Goal: Task Accomplishment & Management: Use online tool/utility

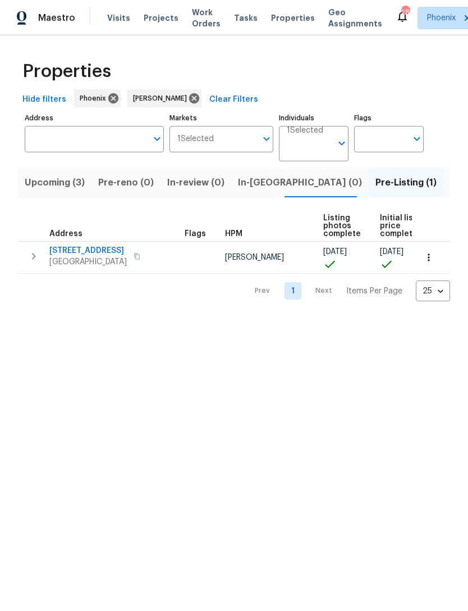
click at [52, 197] on button "Upcoming (3)" at bounding box center [55, 182] width 74 height 29
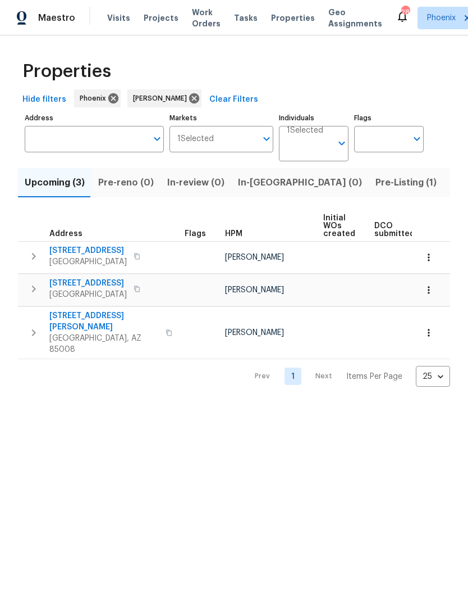
click at [74, 329] on span "3235 E Willetta St" at bounding box center [104, 321] width 110 height 22
click at [76, 281] on span "14645 N Fountain Hills Blvd Unit 215" at bounding box center [88, 282] width 78 height 11
click at [433, 295] on icon "button" at bounding box center [429, 289] width 11 height 11
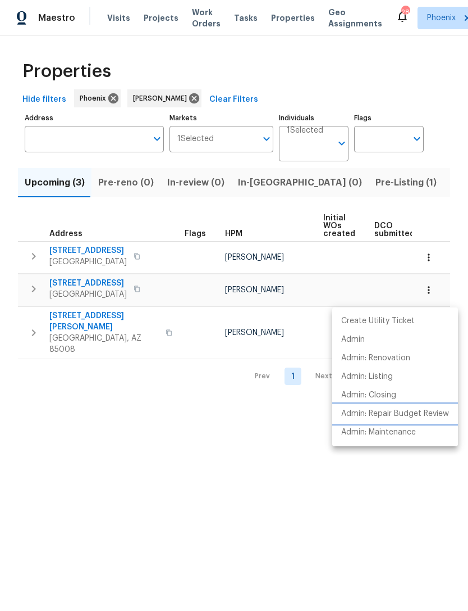
click at [430, 408] on p "Admin: Repair Budget Review" at bounding box center [396, 414] width 108 height 12
click at [102, 396] on div at bounding box center [234, 305] width 468 height 611
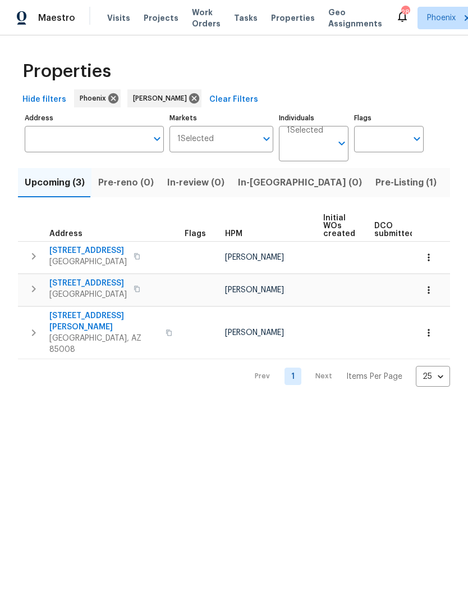
click at [92, 404] on html "Maestro Visits Projects Work Orders Tasks Properties Geo Assignments 28 Phoenix…" at bounding box center [234, 202] width 468 height 404
click at [79, 255] on span "[STREET_ADDRESS]" at bounding box center [88, 250] width 78 height 11
click at [439, 257] on button "button" at bounding box center [429, 257] width 25 height 25
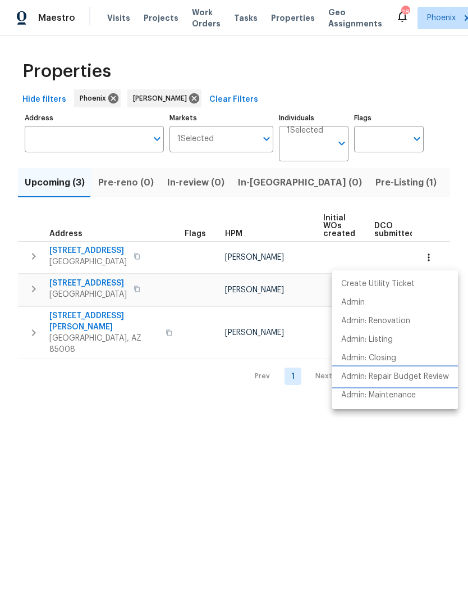
click at [434, 376] on p "Admin: Repair Budget Review" at bounding box center [396, 377] width 108 height 12
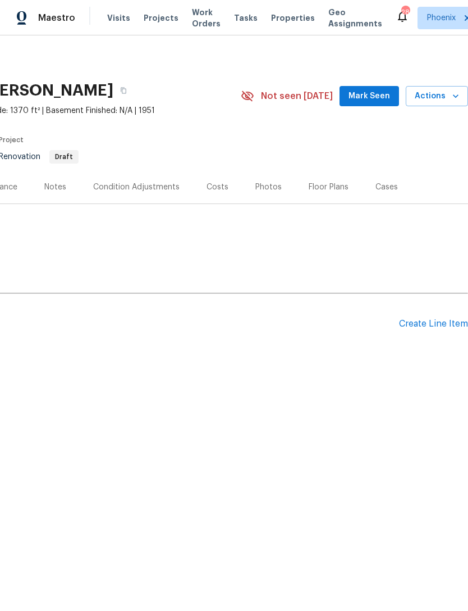
scroll to position [0, 166]
click at [434, 326] on div "Create Line Item" at bounding box center [433, 324] width 69 height 11
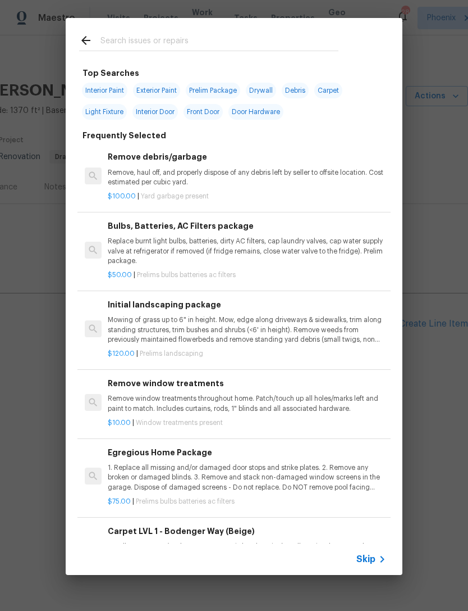
click at [290, 41] on input "text" at bounding box center [220, 42] width 238 height 17
type input "Front"
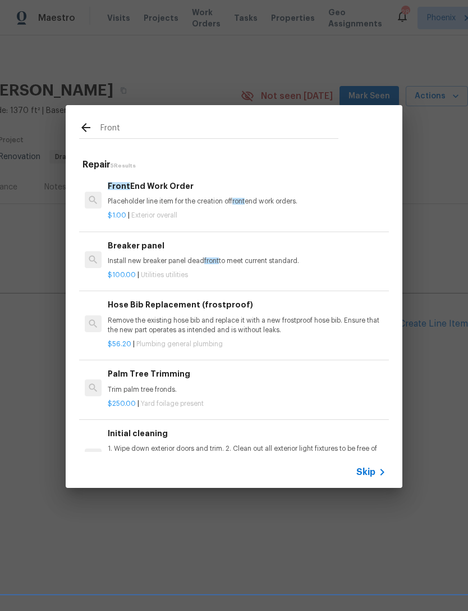
click at [313, 201] on p "Placeholder line item for the creation of front end work orders." at bounding box center [247, 202] width 279 height 10
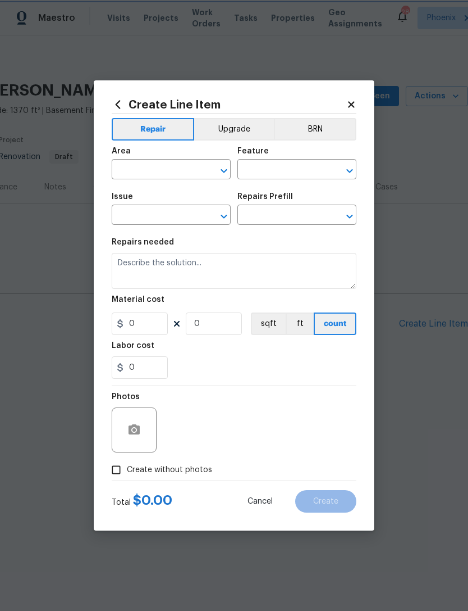
type input "Overall Exterior"
type input "Front End Work Order $1.00"
type textarea "Placeholder line item for the creation of front end work orders."
type input "1"
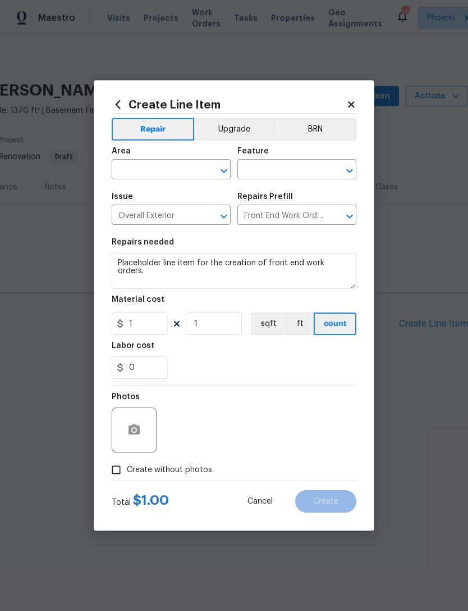
click at [317, 201] on div "Repairs Prefill" at bounding box center [297, 200] width 119 height 15
click at [198, 169] on input "text" at bounding box center [156, 170] width 88 height 17
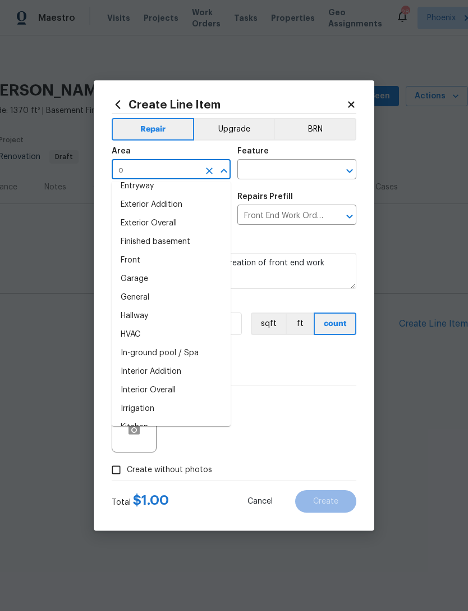
scroll to position [0, 0]
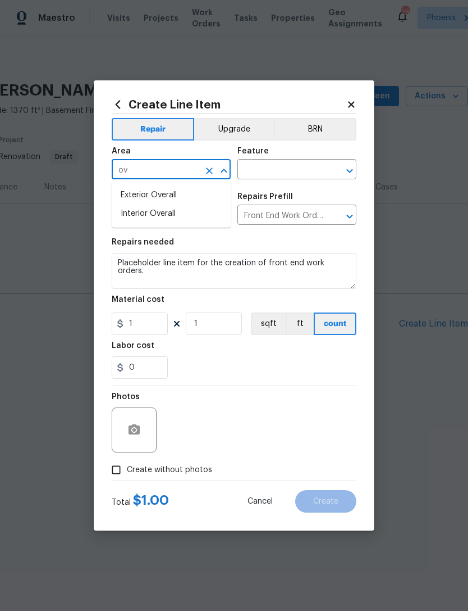
click at [186, 215] on li "Interior Overall" at bounding box center [171, 213] width 119 height 19
type input "Interior Overall"
click at [305, 164] on input "text" at bounding box center [282, 170] width 88 height 17
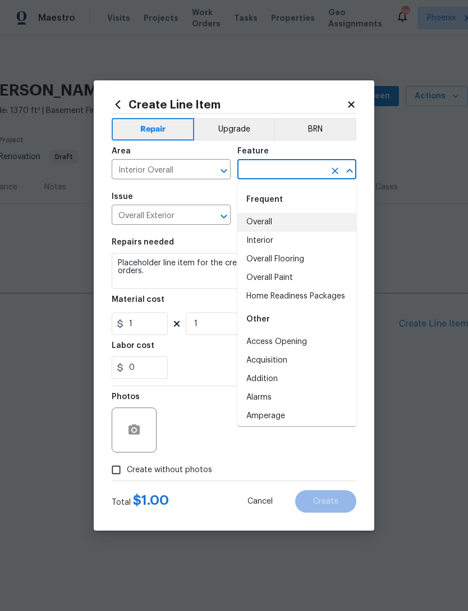
click at [271, 217] on li "Overall" at bounding box center [297, 222] width 119 height 19
type input "Overall"
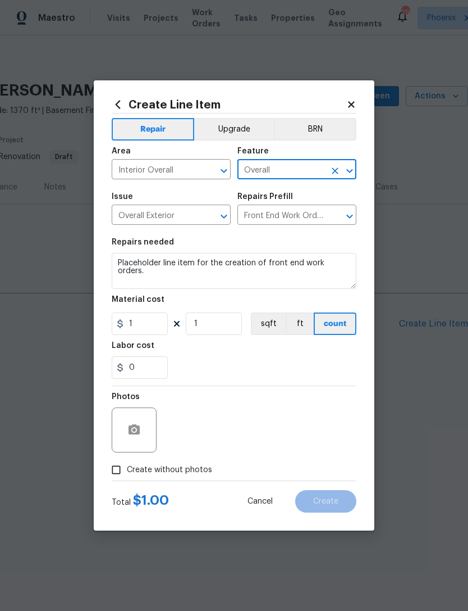
click at [344, 371] on div "0" at bounding box center [234, 367] width 245 height 22
click at [114, 477] on input "Create without photos" at bounding box center [116, 469] width 21 height 21
checkbox input "true"
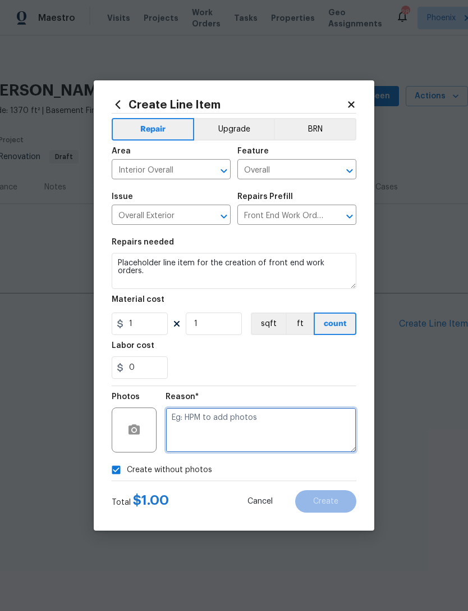
click at [302, 427] on textarea at bounding box center [261, 429] width 191 height 45
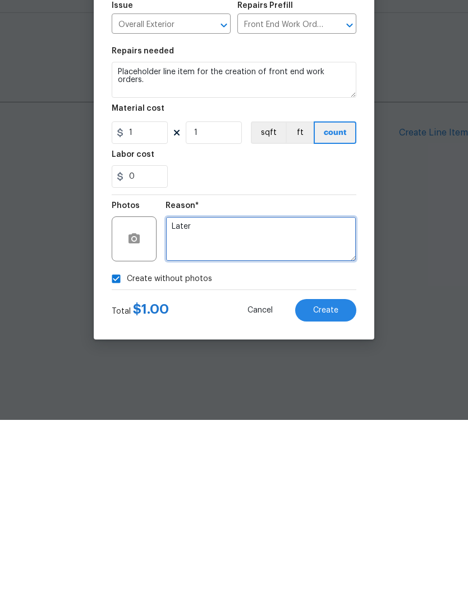
type textarea "Later"
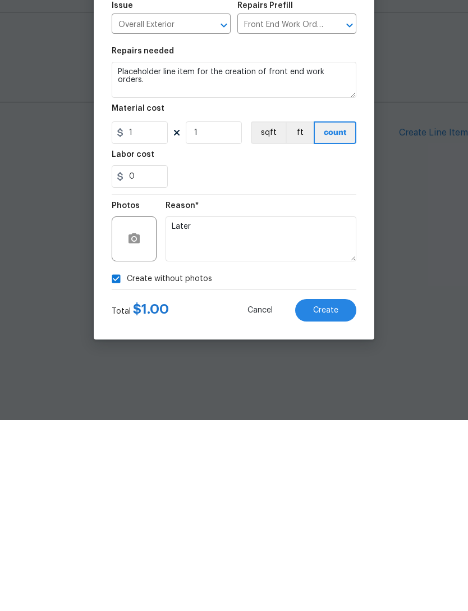
click at [338, 497] on span "Create" at bounding box center [325, 501] width 25 height 8
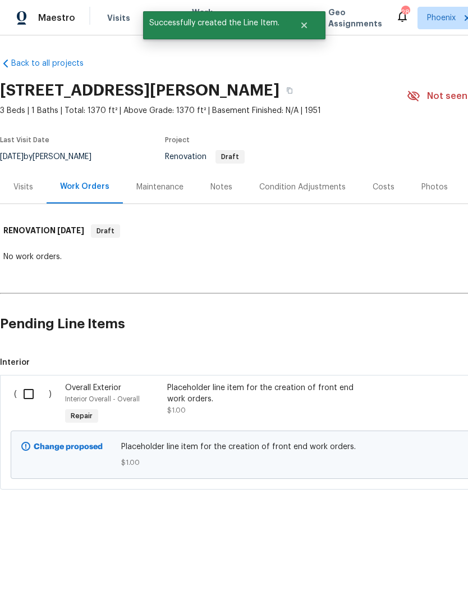
scroll to position [0, -1]
click at [23, 392] on input "checkbox" at bounding box center [33, 394] width 32 height 24
checkbox input "true"
click at [418, 584] on span "Create Work Order" at bounding box center [404, 583] width 75 height 14
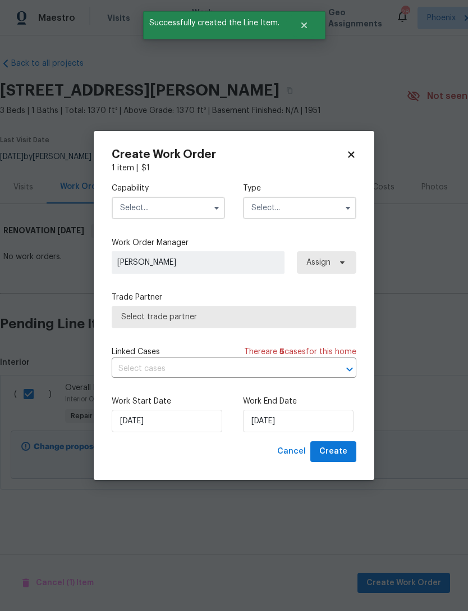
click at [193, 207] on input "text" at bounding box center [168, 208] width 113 height 22
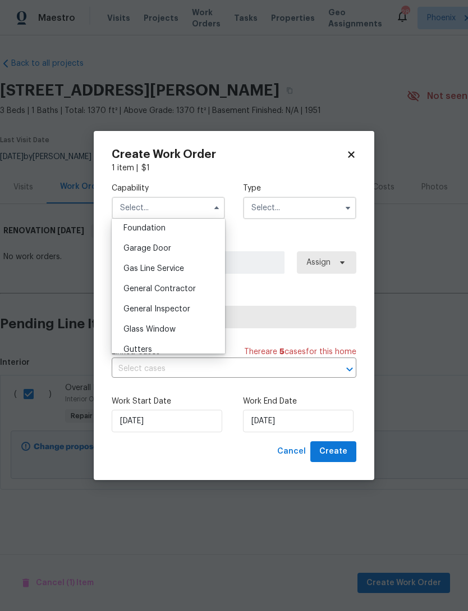
scroll to position [489, 0]
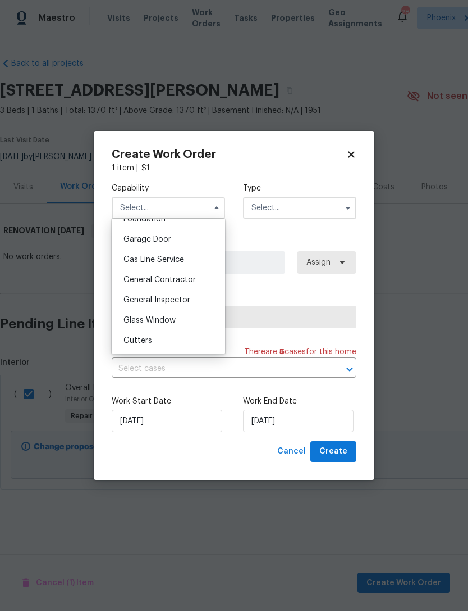
click at [196, 278] on div "General Contractor" at bounding box center [169, 280] width 108 height 20
type input "General Contractor"
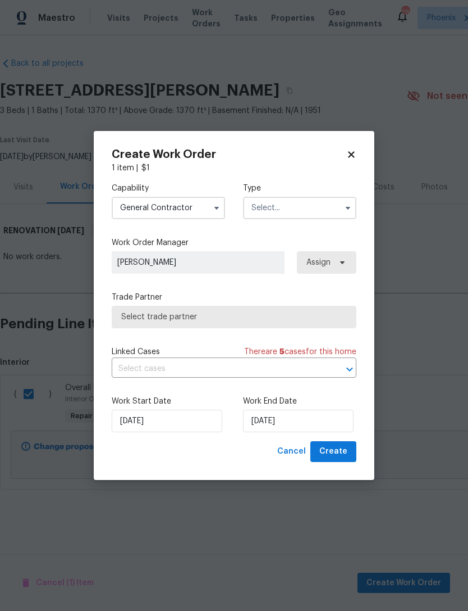
click at [309, 204] on input "text" at bounding box center [299, 208] width 113 height 22
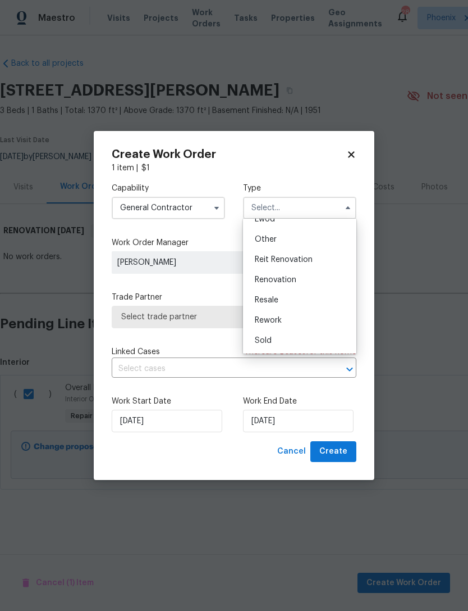
scroll to position [134, 0]
click at [321, 283] on div "Renovation" at bounding box center [300, 280] width 108 height 20
type input "Renovation"
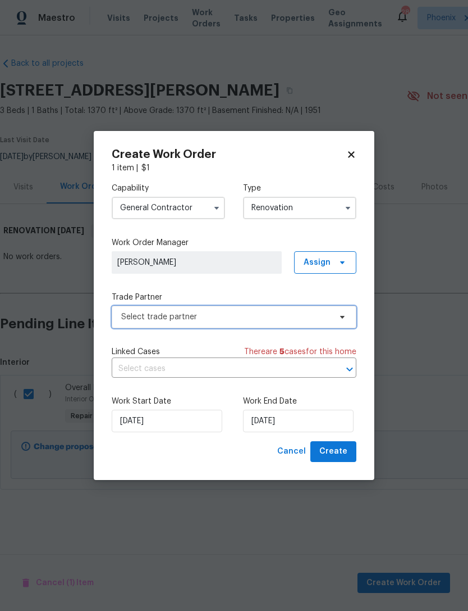
click at [330, 309] on span "Select trade partner" at bounding box center [234, 317] width 245 height 22
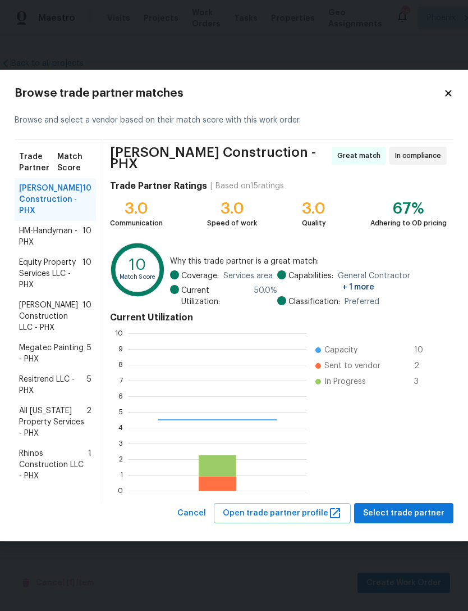
scroll to position [157, 178]
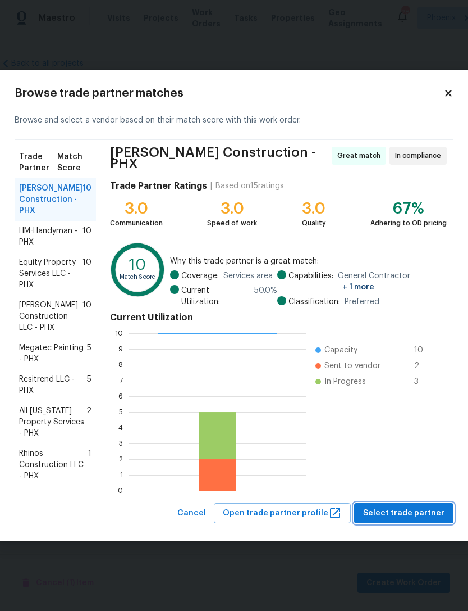
click at [397, 508] on span "Select trade partner" at bounding box center [403, 513] width 81 height 14
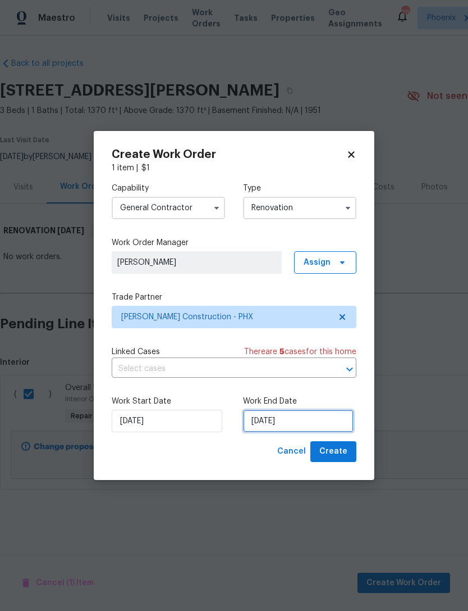
click at [334, 421] on input "10/6/2025" at bounding box center [298, 421] width 111 height 22
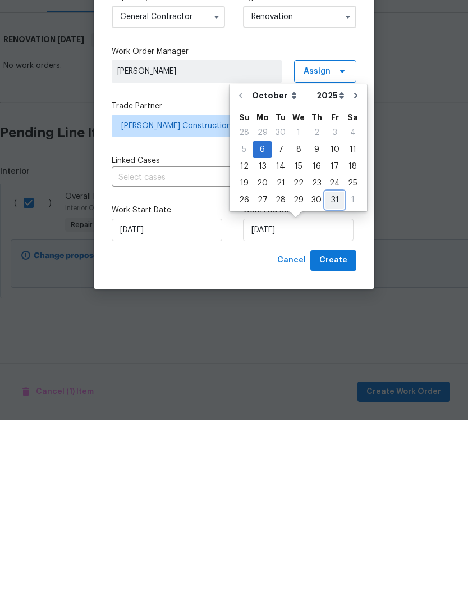
click at [333, 383] on div "31" at bounding box center [335, 391] width 19 height 16
type input "10/31/2025"
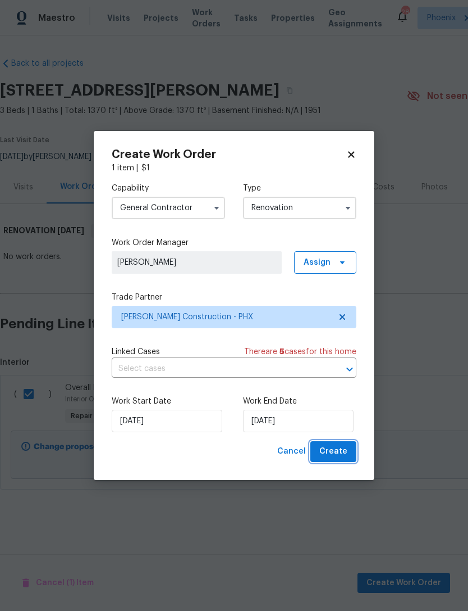
click at [350, 455] on button "Create" at bounding box center [334, 451] width 46 height 21
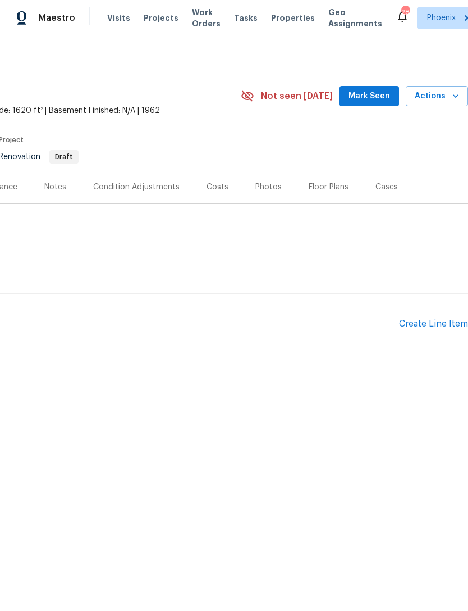
scroll to position [0, 166]
click at [433, 322] on div "Create Line Item" at bounding box center [433, 324] width 69 height 11
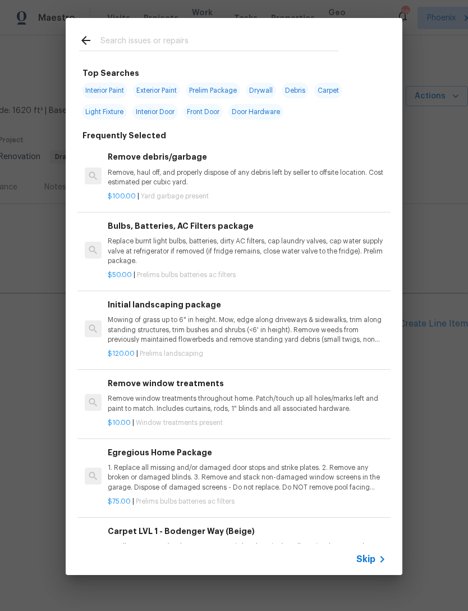
click at [277, 39] on input "text" at bounding box center [220, 42] width 238 height 17
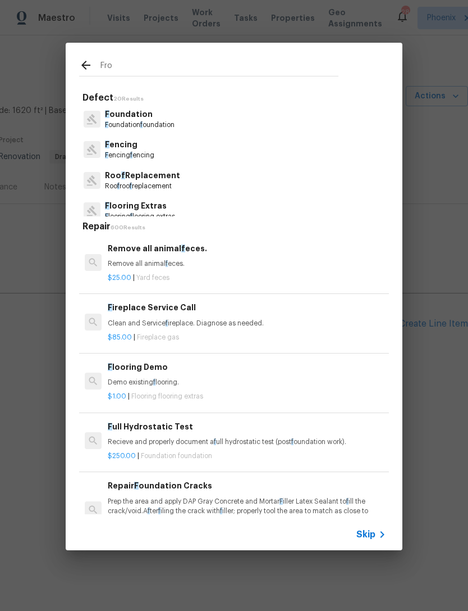
type input "Fron"
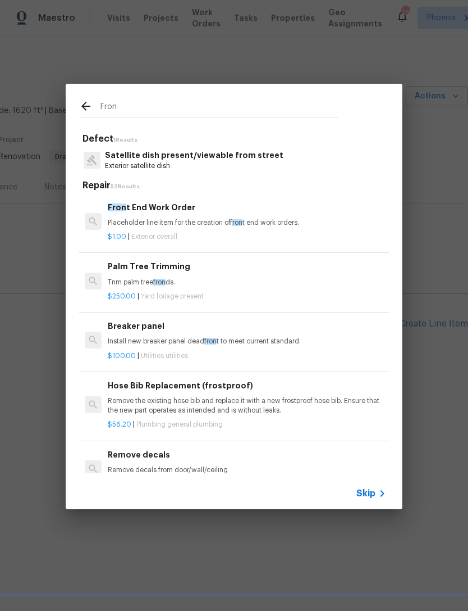
click at [293, 230] on div "$1.00 | Exterior overall" at bounding box center [247, 235] width 279 height 14
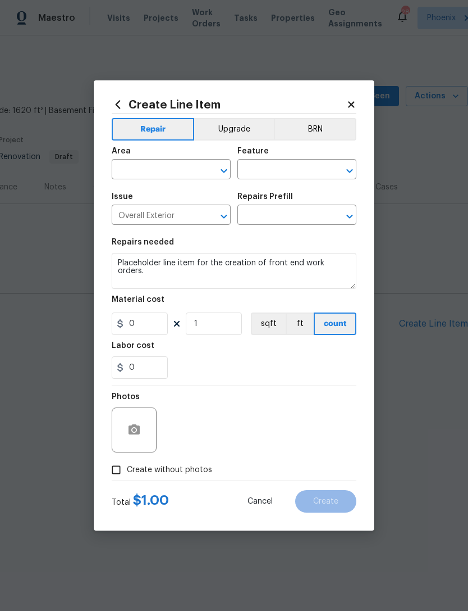
type input "Front End Work Order $1.00"
type input "1"
click at [186, 165] on input "text" at bounding box center [156, 170] width 88 height 17
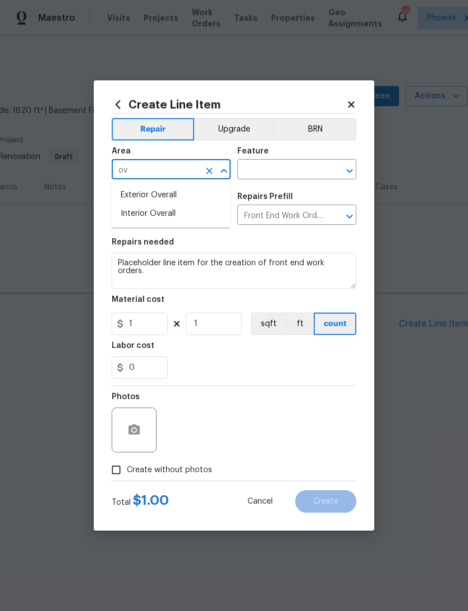
click at [185, 219] on li "Interior Overall" at bounding box center [171, 213] width 119 height 19
type input "Interior Overall"
click at [300, 166] on input "text" at bounding box center [282, 170] width 88 height 17
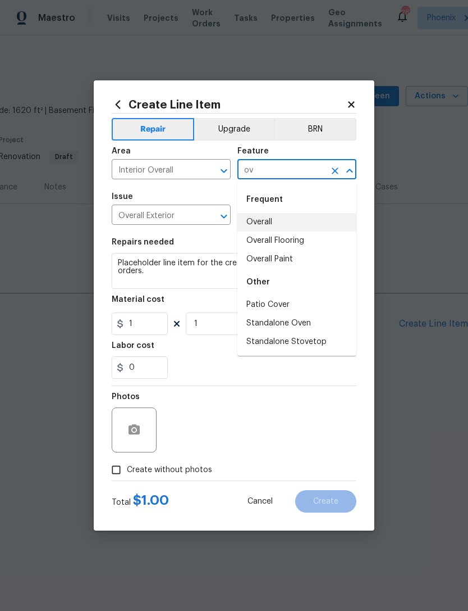
click at [277, 217] on li "Overall" at bounding box center [297, 222] width 119 height 19
type input "Overall"
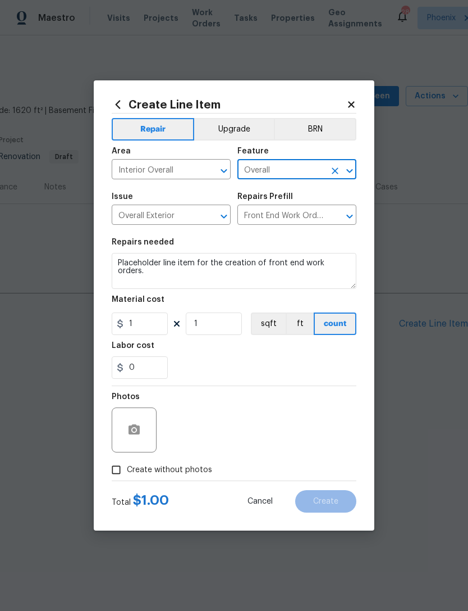
click at [335, 365] on div "0" at bounding box center [234, 367] width 245 height 22
click at [111, 471] on input "Create without photos" at bounding box center [116, 469] width 21 height 21
checkbox input "true"
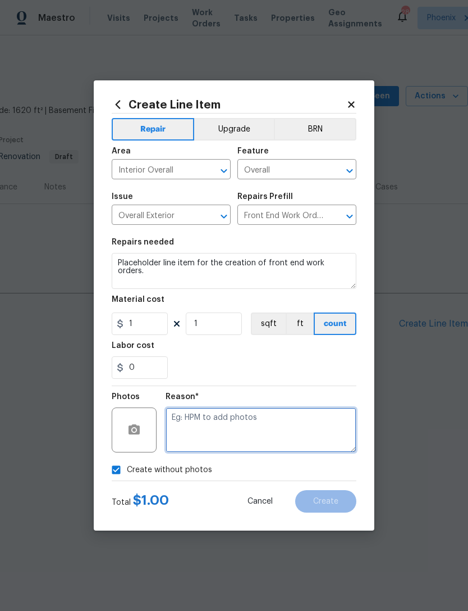
click at [302, 420] on textarea at bounding box center [261, 429] width 191 height 45
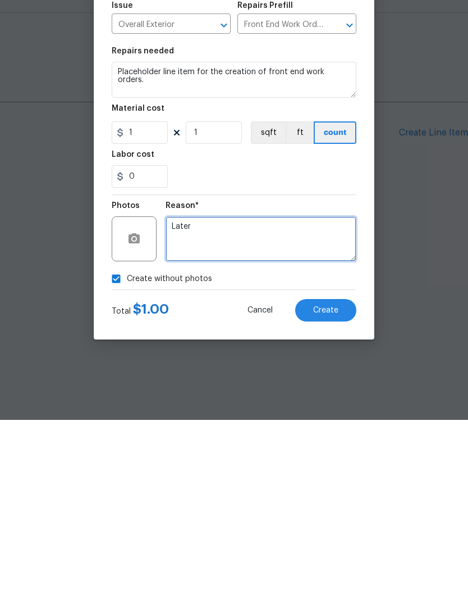
type textarea "Later"
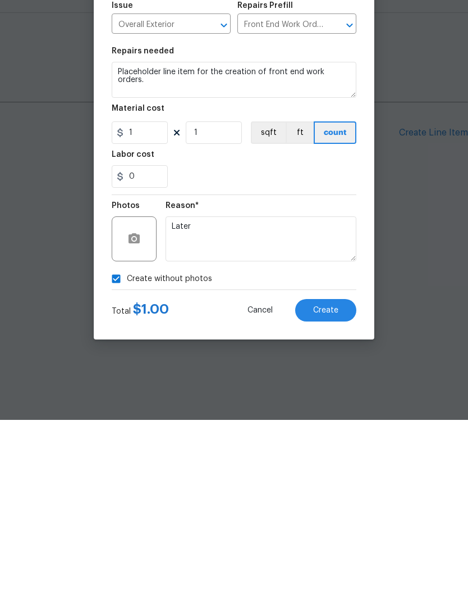
click at [355, 490] on button "Create" at bounding box center [325, 501] width 61 height 22
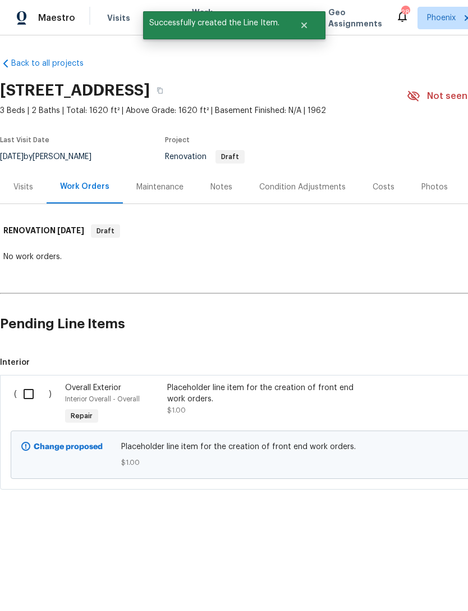
scroll to position [0, 0]
click at [24, 390] on input "checkbox" at bounding box center [33, 394] width 32 height 24
checkbox input "true"
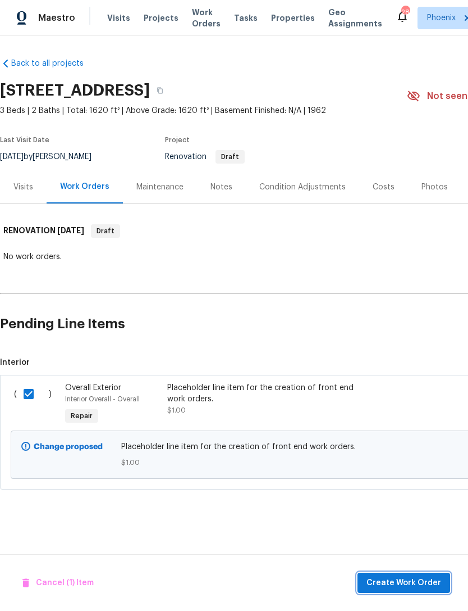
click at [425, 584] on span "Create Work Order" at bounding box center [404, 583] width 75 height 14
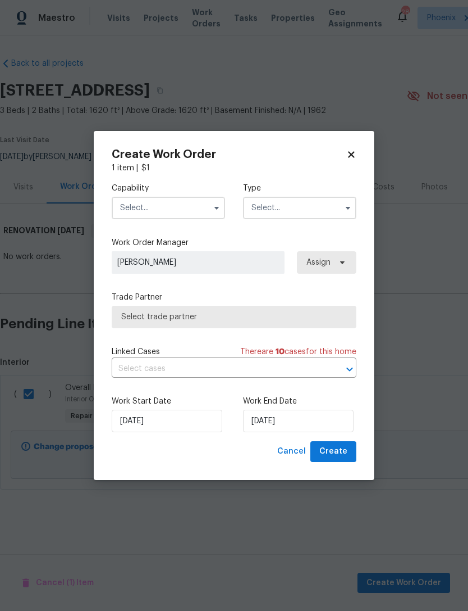
click at [191, 210] on input "text" at bounding box center [168, 208] width 113 height 22
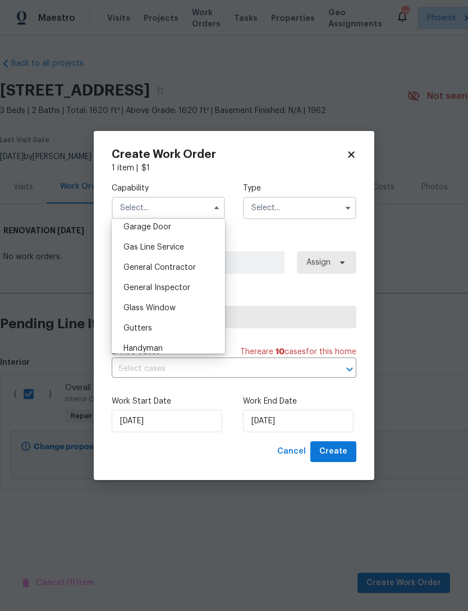
scroll to position [503, 0]
click at [194, 265] on span "General Contractor" at bounding box center [160, 265] width 72 height 8
type input "General Contractor"
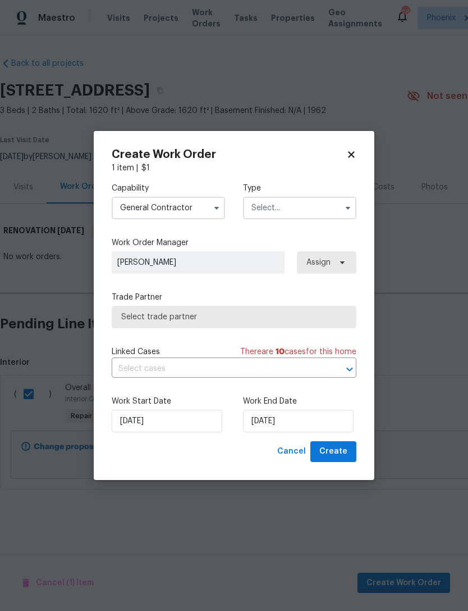
click at [311, 205] on input "text" at bounding box center [299, 208] width 113 height 22
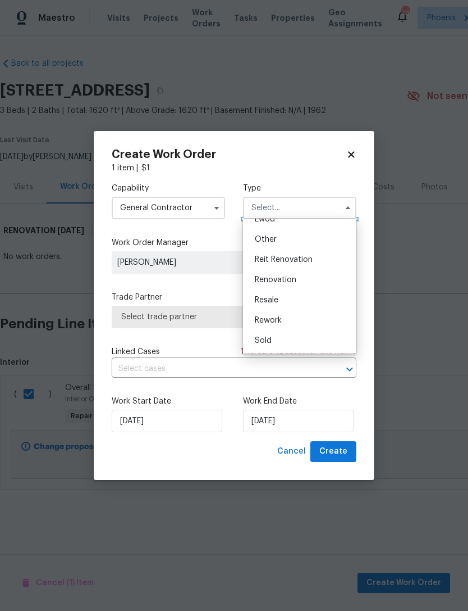
scroll to position [134, 0]
click at [300, 281] on div "Renovation" at bounding box center [300, 280] width 108 height 20
type input "Renovation"
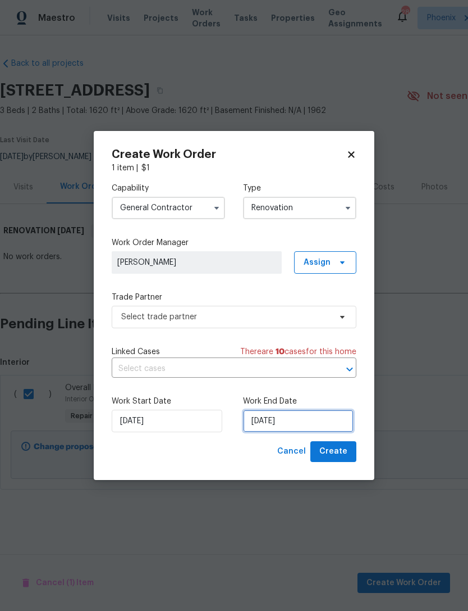
click at [320, 424] on input "10/16/2025" at bounding box center [298, 421] width 111 height 22
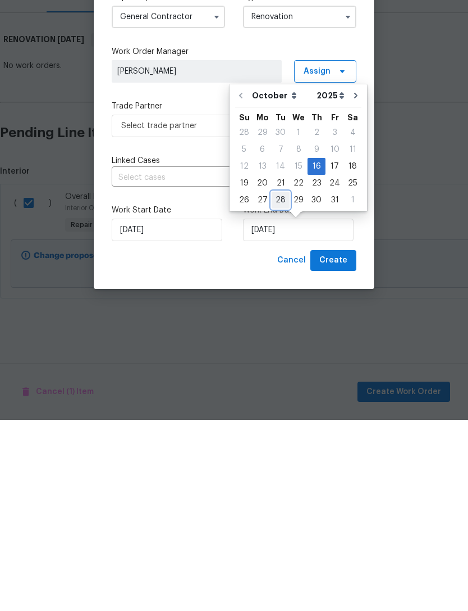
click at [278, 383] on div "28" at bounding box center [281, 391] width 18 height 16
type input "10/28/2025"
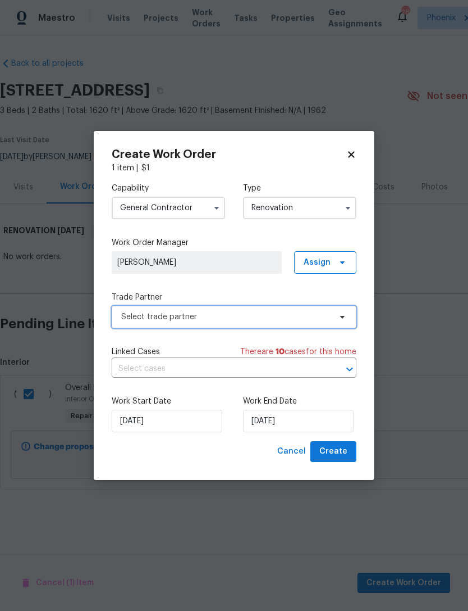
click at [297, 319] on span "Select trade partner" at bounding box center [226, 316] width 210 height 11
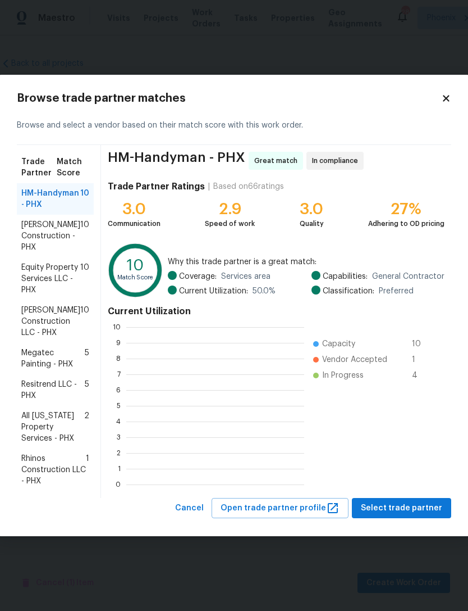
scroll to position [1, 1]
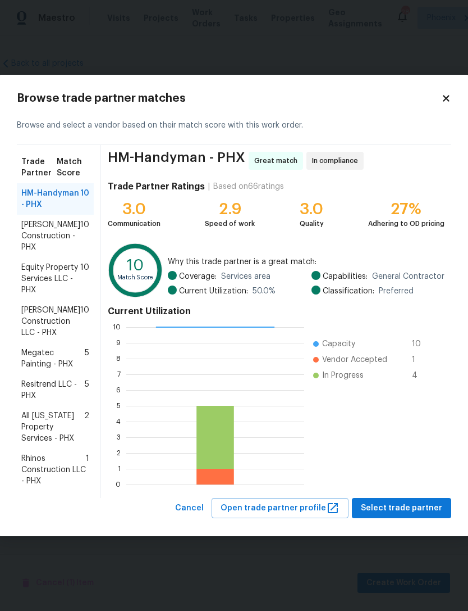
click at [32, 238] on span "Strasser Construction - PHX" at bounding box center [50, 236] width 59 height 34
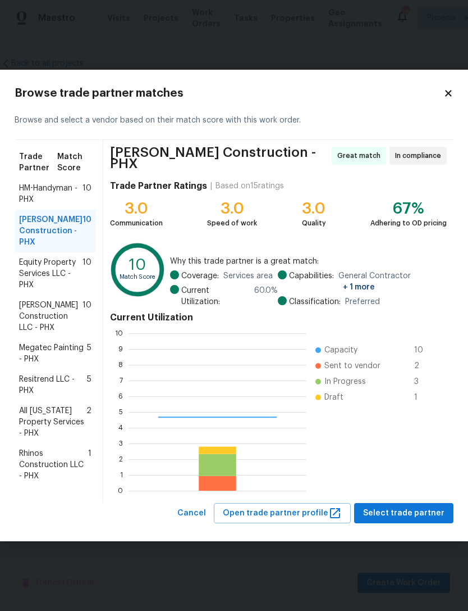
scroll to position [157, 178]
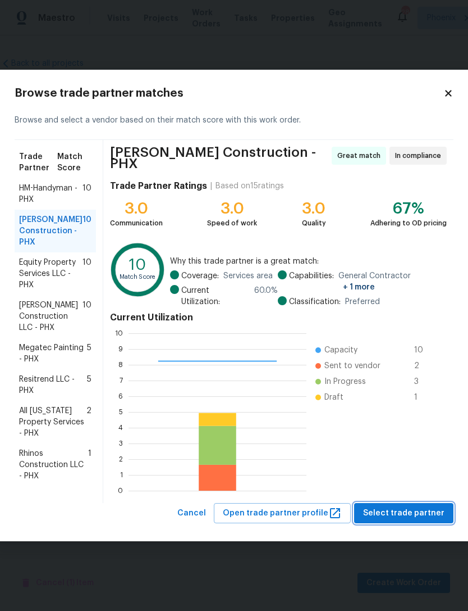
click at [412, 509] on span "Select trade partner" at bounding box center [403, 513] width 81 height 14
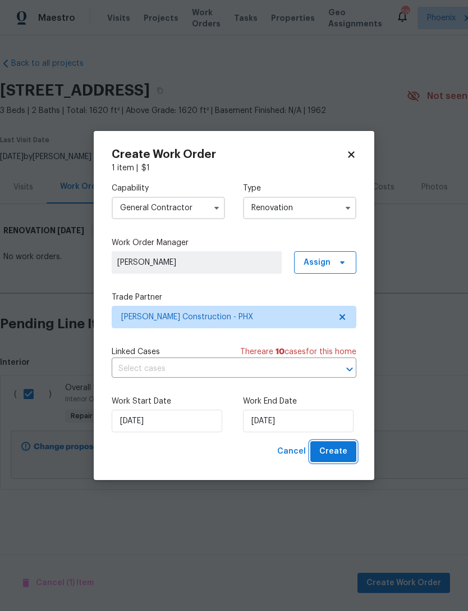
click at [349, 455] on button "Create" at bounding box center [334, 451] width 46 height 21
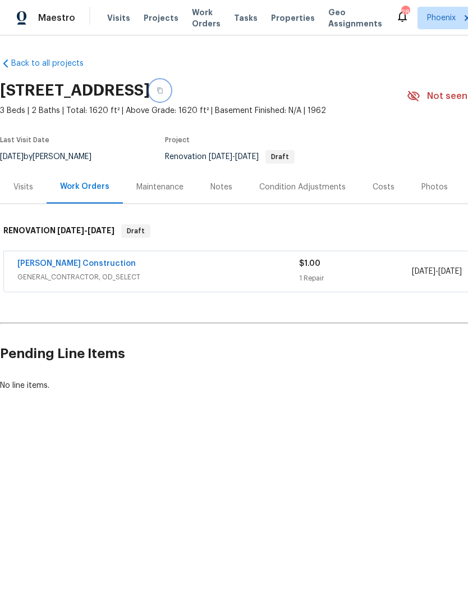
click at [170, 91] on button "button" at bounding box center [160, 90] width 20 height 20
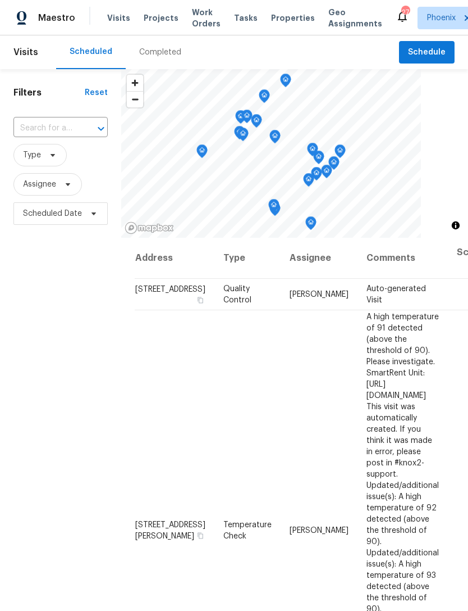
click at [160, 56] on div "Completed" at bounding box center [160, 52] width 42 height 11
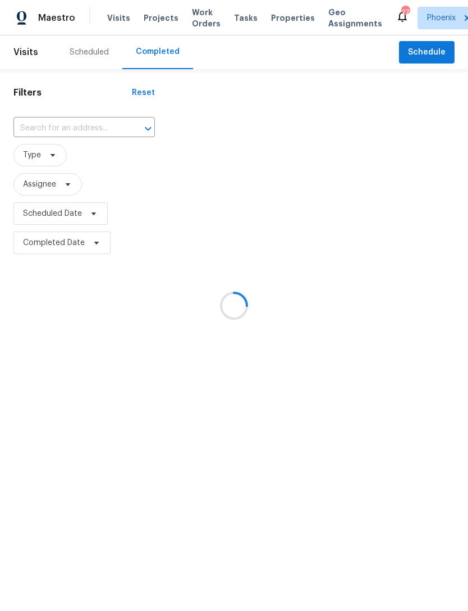
click at [103, 129] on div at bounding box center [234, 305] width 468 height 611
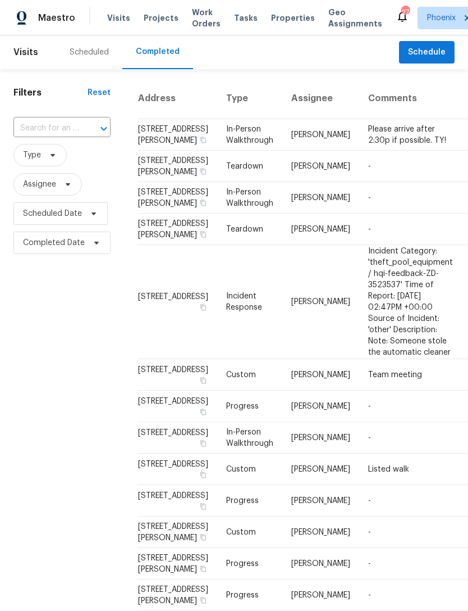
click at [78, 121] on input "text" at bounding box center [46, 128] width 66 height 17
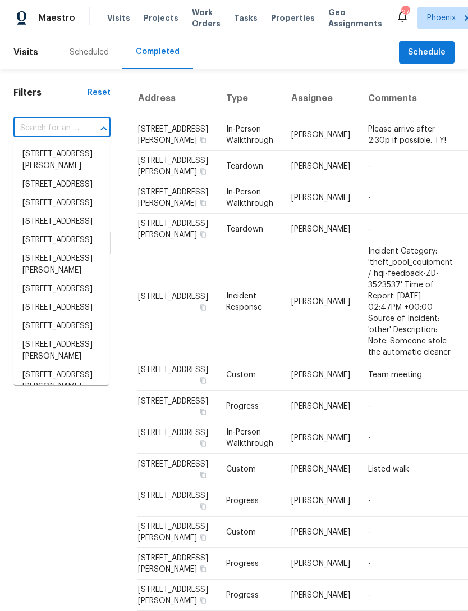
click at [62, 126] on input "text" at bounding box center [46, 128] width 66 height 17
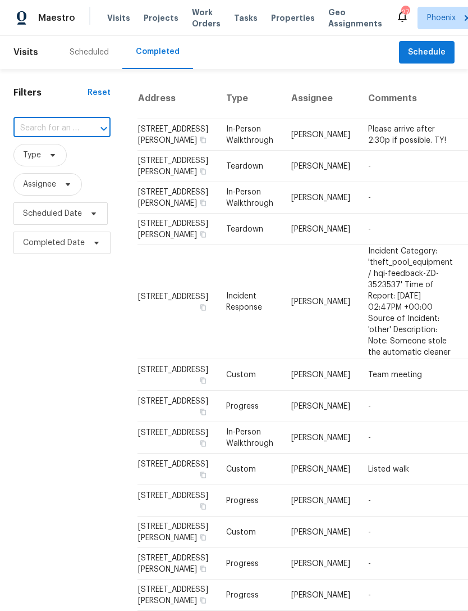
click at [44, 126] on input "text" at bounding box center [46, 128] width 66 height 17
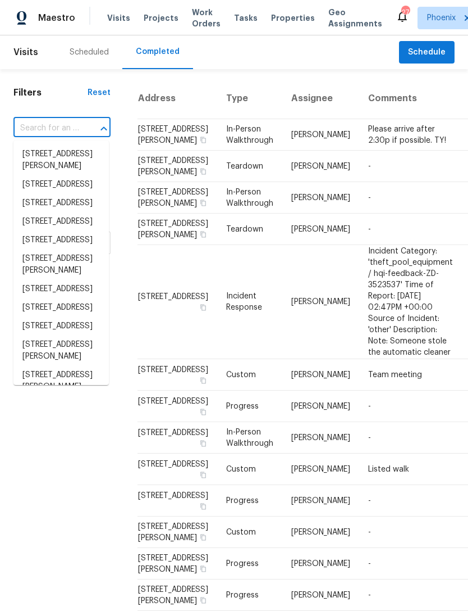
click at [44, 129] on input "text" at bounding box center [46, 128] width 66 height 17
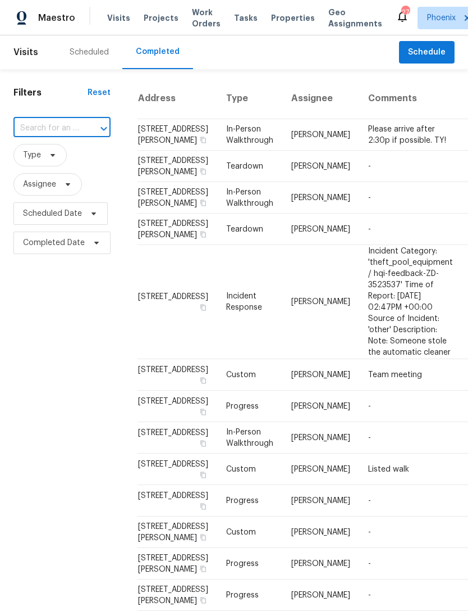
paste input "[STREET_ADDRESS]"
type input "[STREET_ADDRESS]"
click at [66, 163] on li "[STREET_ADDRESS]" at bounding box center [60, 154] width 95 height 19
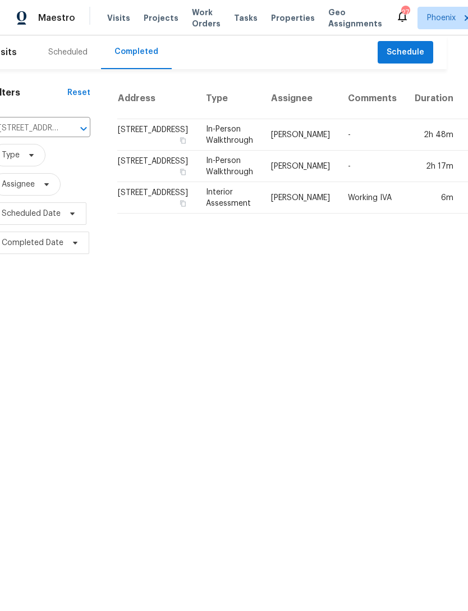
scroll to position [0, 20]
click at [210, 151] on td "In-Person Walkthrough" at bounding box center [230, 134] width 65 height 31
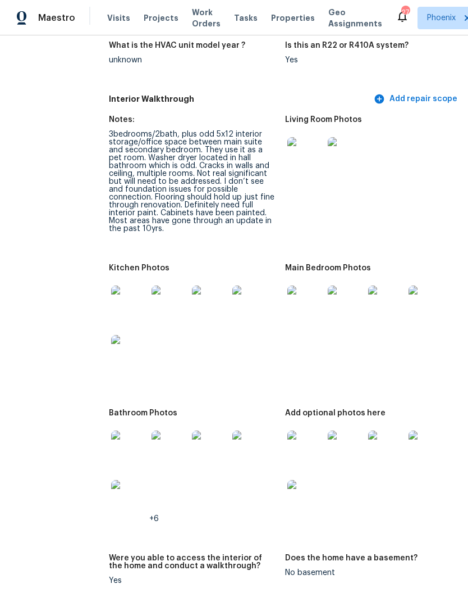
scroll to position [1468, 29]
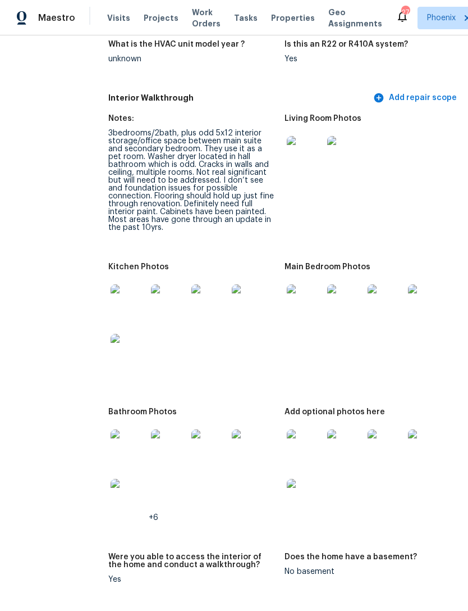
click at [111, 284] on img at bounding box center [129, 302] width 36 height 36
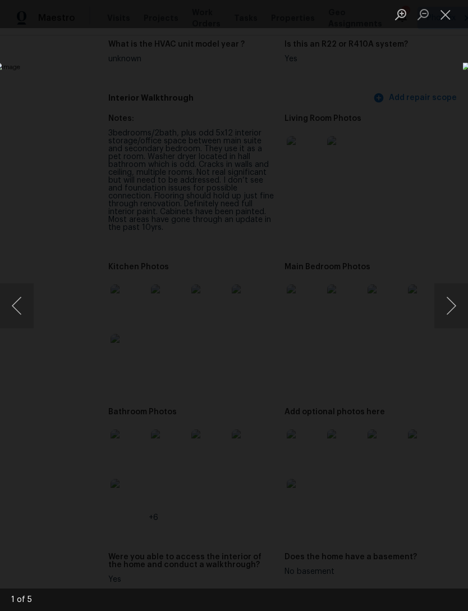
click at [445, 315] on button "Next image" at bounding box center [452, 305] width 34 height 45
click at [445, 316] on button "Next image" at bounding box center [452, 305] width 34 height 45
click at [449, 313] on button "Next image" at bounding box center [452, 305] width 34 height 45
click at [448, 313] on button "Next image" at bounding box center [452, 305] width 34 height 45
click at [450, 312] on button "Next image" at bounding box center [452, 305] width 34 height 45
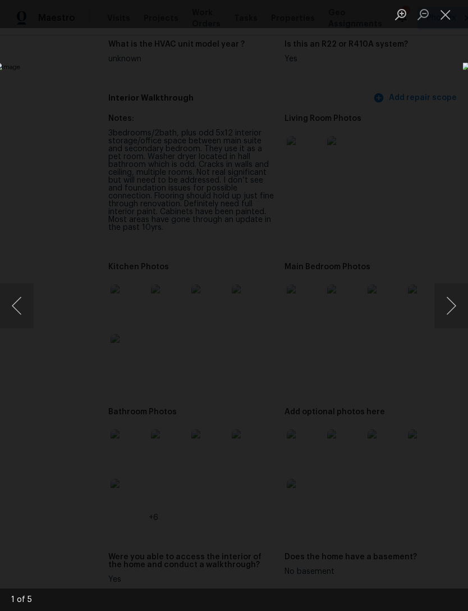
click at [450, 311] on button "Next image" at bounding box center [452, 305] width 34 height 45
click at [452, 309] on button "Next image" at bounding box center [452, 305] width 34 height 45
click at [453, 309] on button "Next image" at bounding box center [452, 305] width 34 height 45
click at [451, 308] on button "Next image" at bounding box center [452, 305] width 34 height 45
click at [451, 310] on button "Next image" at bounding box center [452, 305] width 34 height 45
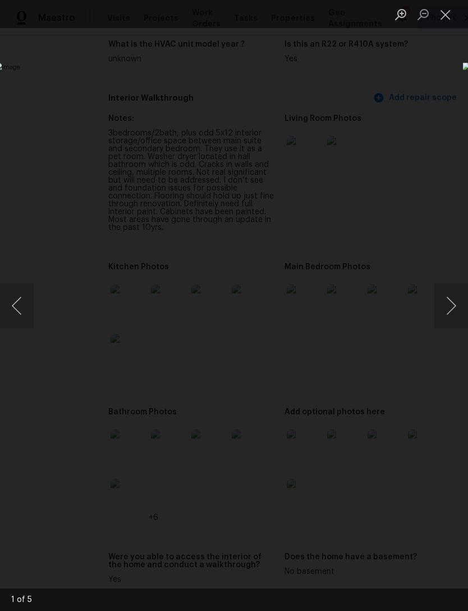
click at [451, 310] on button "Next image" at bounding box center [452, 305] width 34 height 45
click at [454, 308] on button "Next image" at bounding box center [452, 305] width 34 height 45
click at [453, 22] on button "Close lightbox" at bounding box center [446, 14] width 22 height 20
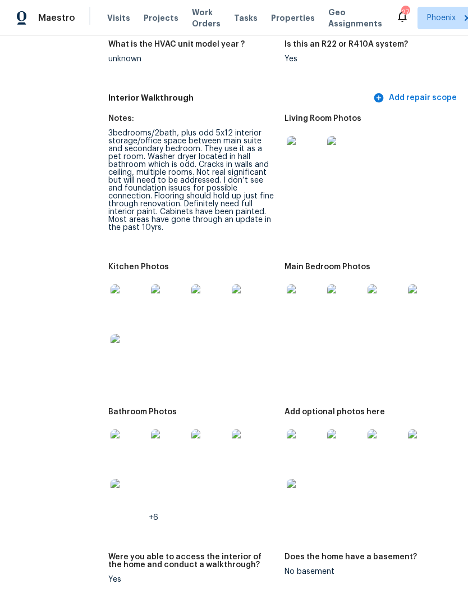
click at [290, 432] on img at bounding box center [305, 447] width 36 height 36
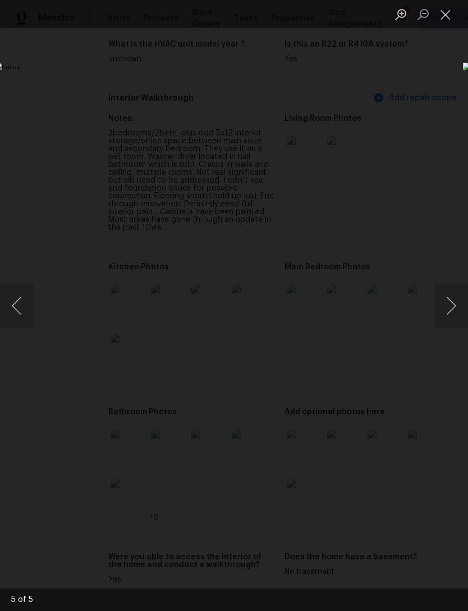
click at [452, 310] on button "Next image" at bounding box center [452, 305] width 34 height 45
click at [461, 304] on button "Next image" at bounding box center [452, 305] width 34 height 45
click at [456, 307] on button "Next image" at bounding box center [452, 305] width 34 height 45
click at [457, 307] on button "Next image" at bounding box center [452, 305] width 34 height 45
click at [460, 304] on button "Next image" at bounding box center [452, 305] width 34 height 45
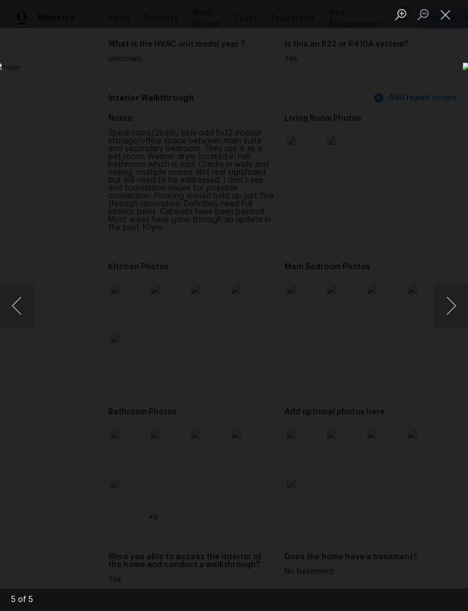
click at [455, 309] on button "Next image" at bounding box center [452, 305] width 34 height 45
click at [456, 306] on button "Next image" at bounding box center [452, 305] width 34 height 45
click at [458, 305] on button "Next image" at bounding box center [452, 305] width 34 height 45
click at [447, 24] on button "Close lightbox" at bounding box center [446, 14] width 22 height 20
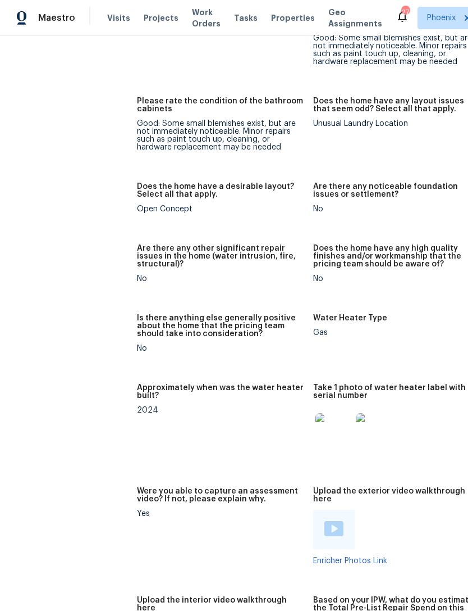
scroll to position [2215, 0]
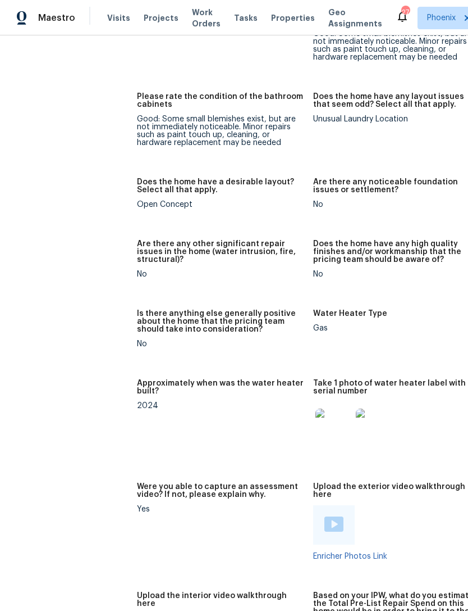
click at [316, 413] on img at bounding box center [334, 426] width 36 height 36
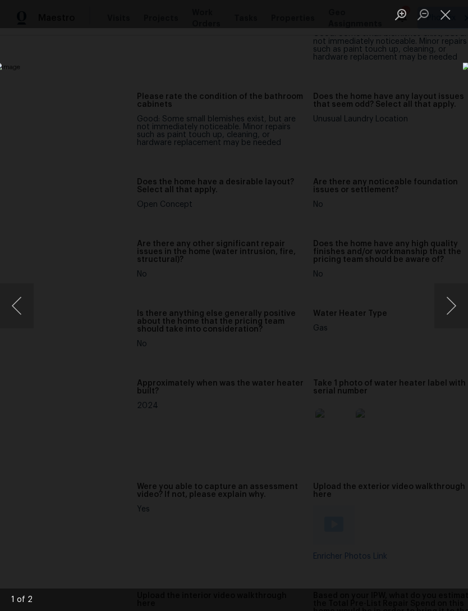
click at [453, 299] on button "Next image" at bounding box center [452, 305] width 34 height 45
click at [452, 311] on button "Next image" at bounding box center [452, 305] width 34 height 45
click at [443, 20] on button "Close lightbox" at bounding box center [446, 14] width 22 height 20
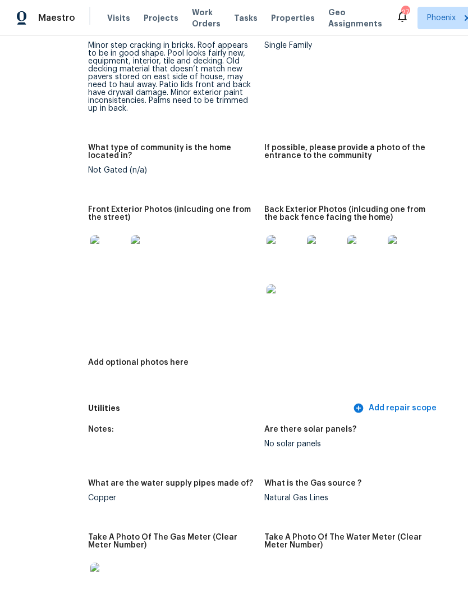
scroll to position [520, 48]
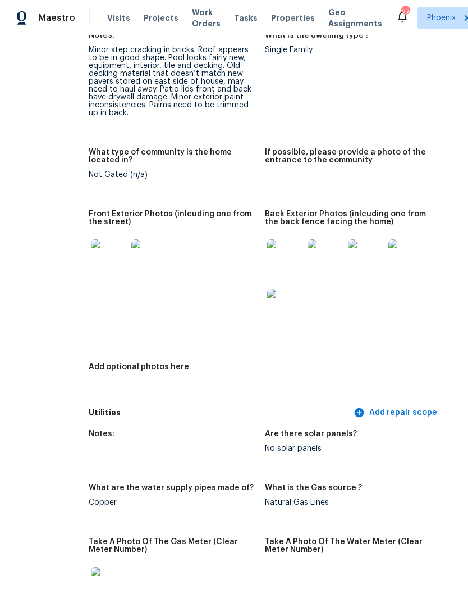
click at [91, 247] on img at bounding box center [109, 257] width 36 height 36
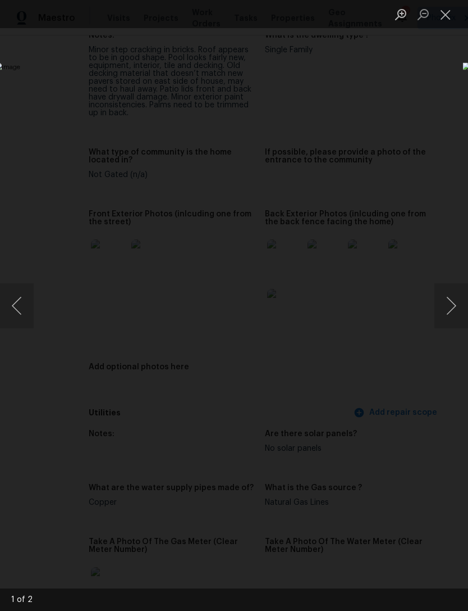
click at [458, 310] on button "Next image" at bounding box center [452, 305] width 34 height 45
click at [454, 315] on button "Next image" at bounding box center [452, 305] width 34 height 45
click at [455, 315] on button "Next image" at bounding box center [452, 305] width 34 height 45
click at [444, 19] on button "Close lightbox" at bounding box center [446, 14] width 22 height 20
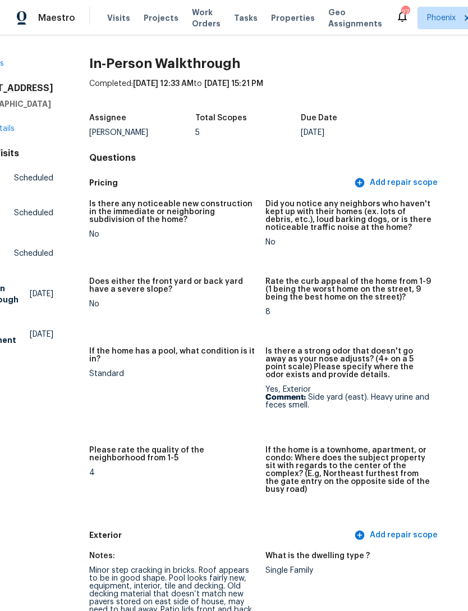
scroll to position [0, 47]
